Goal: Contribute content: Contribute content

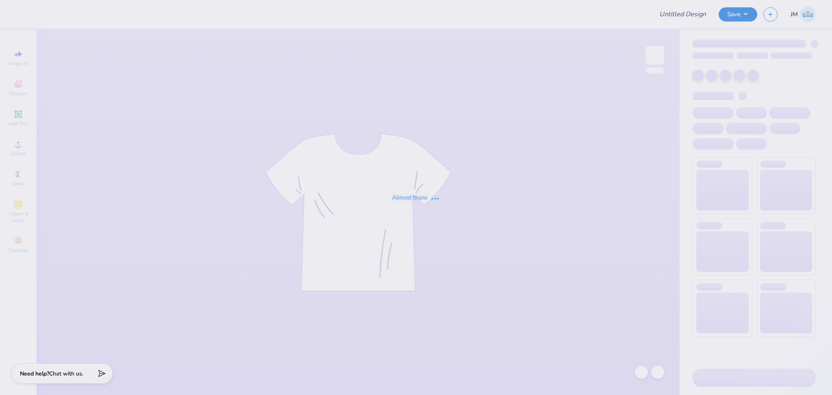
type input "Merch for Kappa Delta"
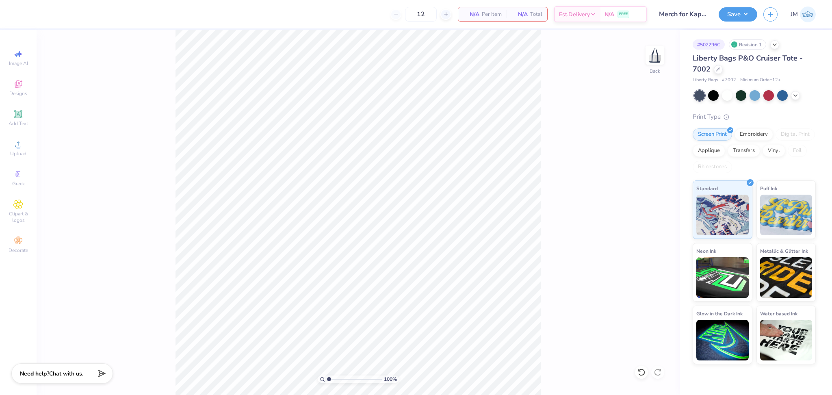
click at [640, 374] on icon at bounding box center [641, 372] width 8 height 8
click at [23, 155] on span "Upload" at bounding box center [18, 153] width 16 height 6
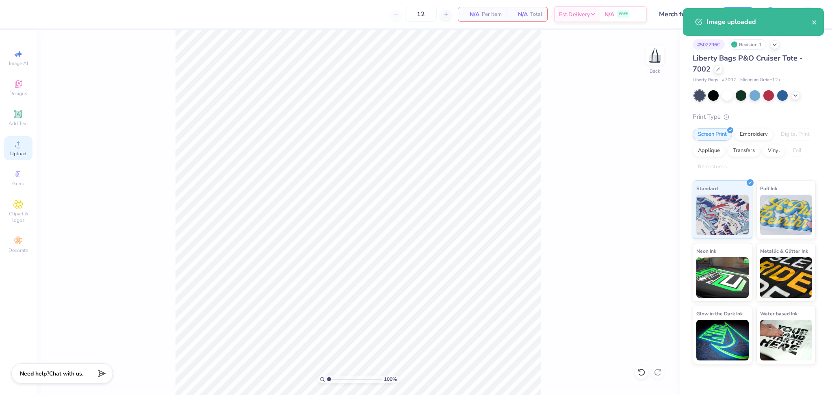
click at [19, 150] on span "Upload" at bounding box center [18, 153] width 16 height 6
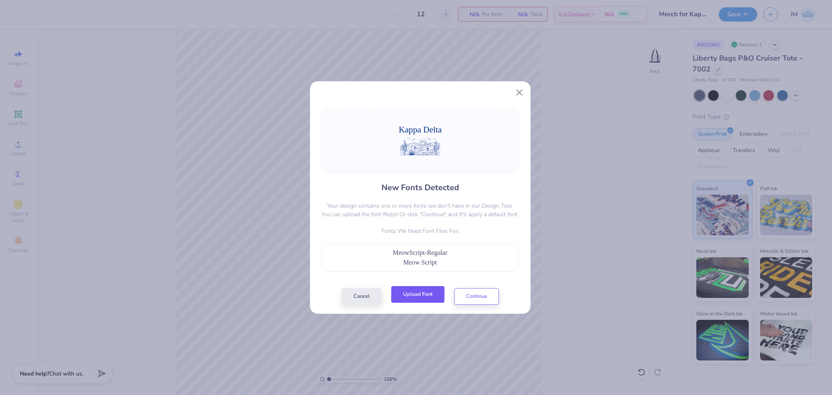
click at [410, 292] on button "Upload Font" at bounding box center [417, 294] width 53 height 17
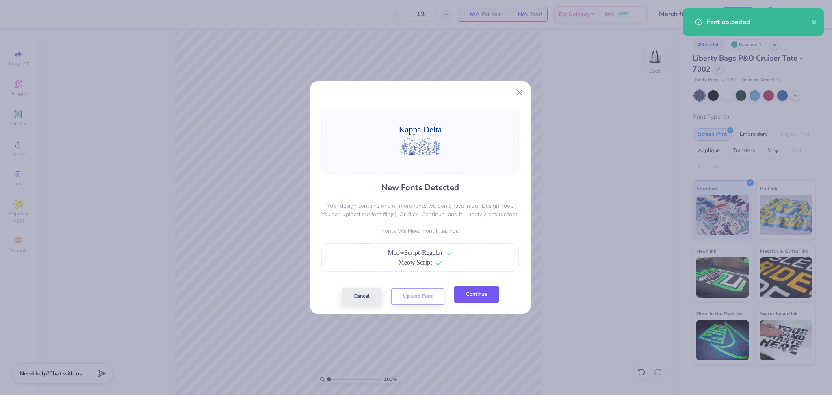
click at [480, 300] on button "Continue" at bounding box center [476, 294] width 45 height 17
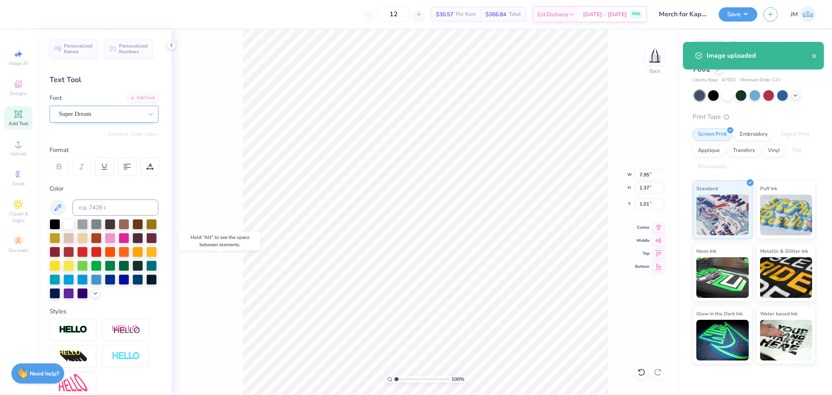
click at [94, 117] on div "Super Dream" at bounding box center [100, 114] width 85 height 13
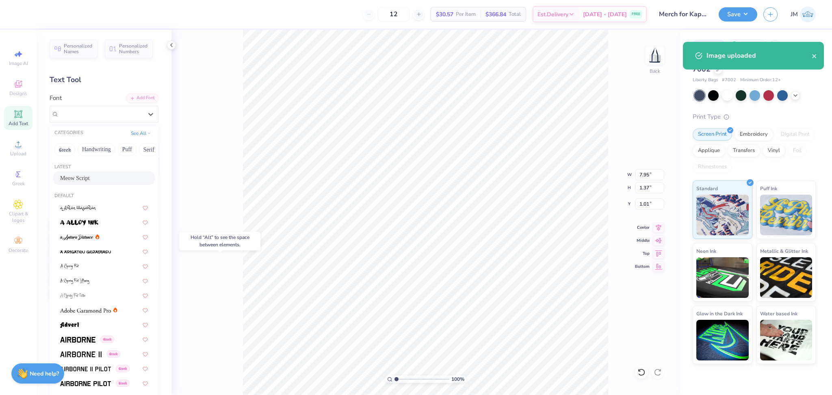
click at [82, 180] on span "Meow Script" at bounding box center [75, 178] width 30 height 9
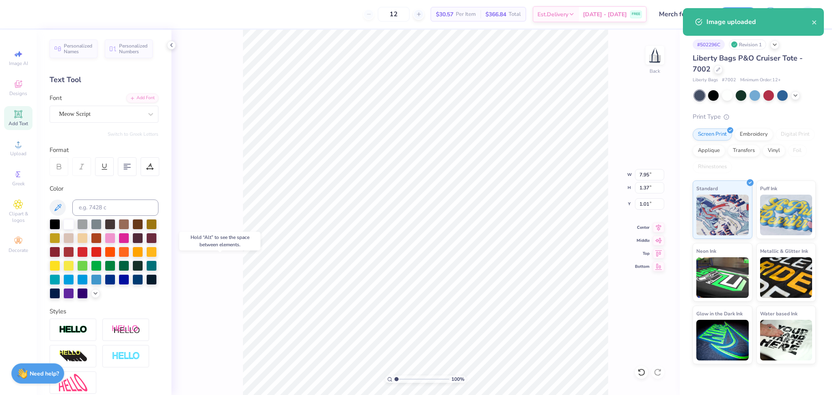
type input "7.03"
type input "1.59"
type input "0.85"
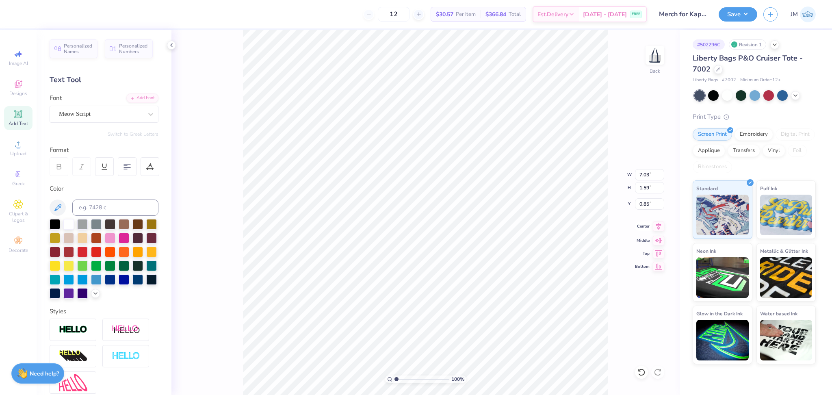
click at [661, 229] on icon at bounding box center [658, 226] width 11 height 10
click at [661, 224] on icon at bounding box center [658, 226] width 11 height 10
click at [459, 308] on li "Group" at bounding box center [464, 306] width 64 height 16
click at [642, 177] on input "7.03" at bounding box center [649, 174] width 29 height 11
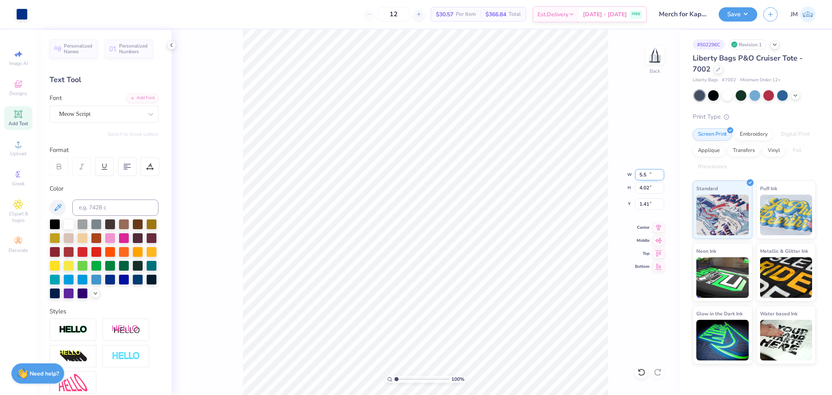
type input "5.50"
type input "4.02"
click at [659, 231] on icon at bounding box center [658, 226] width 11 height 10
click at [658, 243] on icon at bounding box center [658, 239] width 11 height 10
type input "1.49"
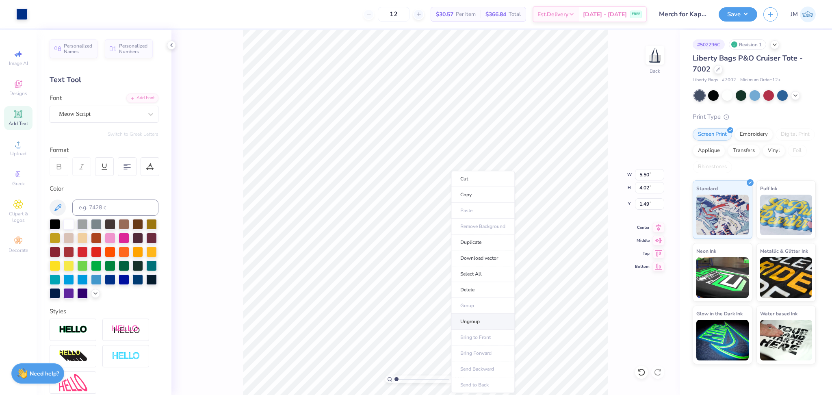
click at [487, 320] on li "Ungroup" at bounding box center [483, 322] width 64 height 16
click at [469, 318] on li "Ungroup" at bounding box center [475, 322] width 64 height 16
click at [474, 305] on li "Group" at bounding box center [481, 306] width 64 height 16
click at [658, 224] on icon at bounding box center [658, 226] width 5 height 7
click at [658, 240] on icon at bounding box center [658, 239] width 7 height 5
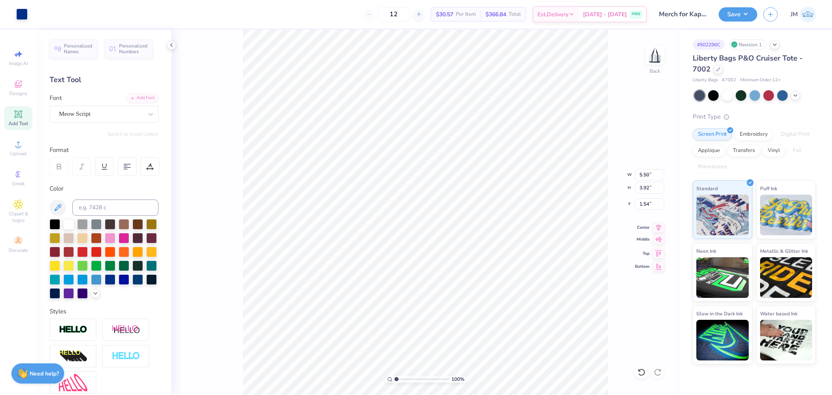
type input "1.54"
click at [743, 6] on button "Save" at bounding box center [738, 13] width 39 height 14
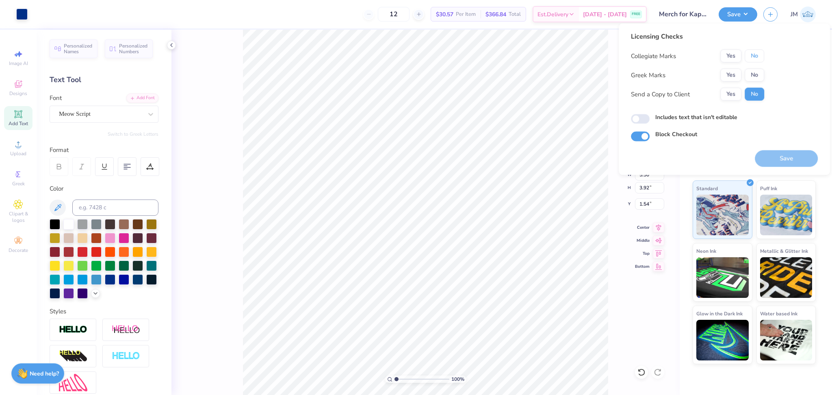
drag, startPoint x: 749, startPoint y: 57, endPoint x: 736, endPoint y: 67, distance: 16.0
click at [749, 57] on button "No" at bounding box center [754, 56] width 19 height 13
click at [733, 69] on button "Yes" at bounding box center [730, 75] width 21 height 13
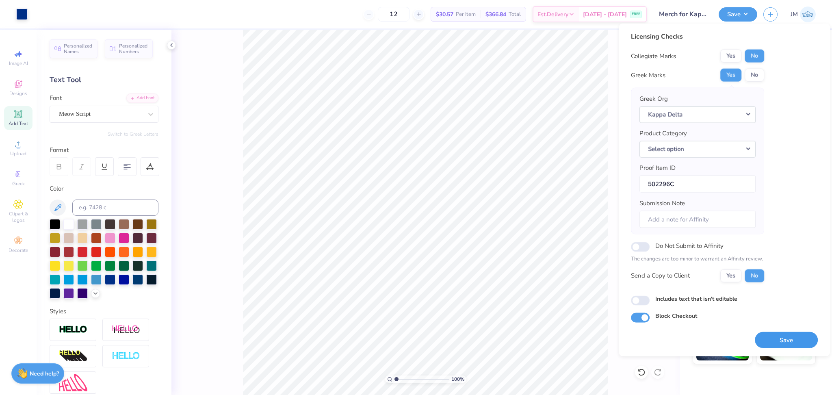
click at [785, 343] on button "Save" at bounding box center [786, 339] width 63 height 17
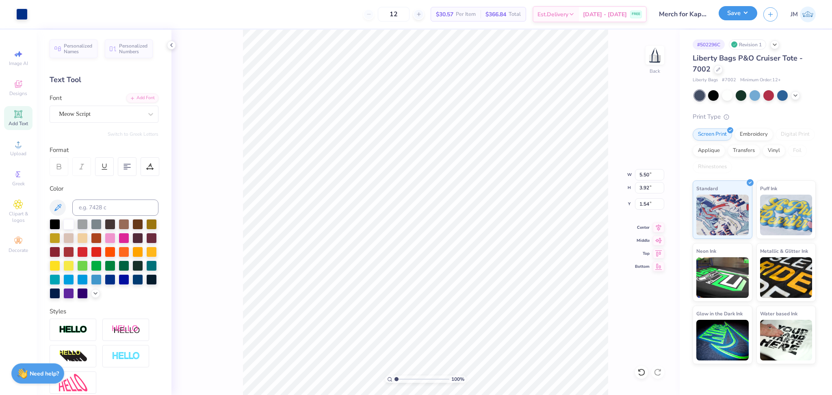
click at [743, 17] on button "Save" at bounding box center [738, 13] width 39 height 14
